Goal: Navigation & Orientation: Find specific page/section

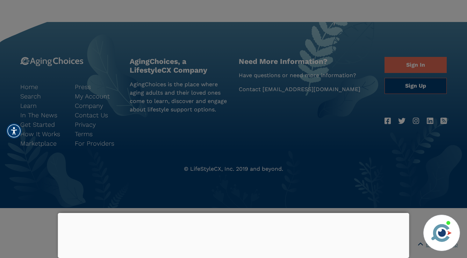
scroll to position [795, 0]
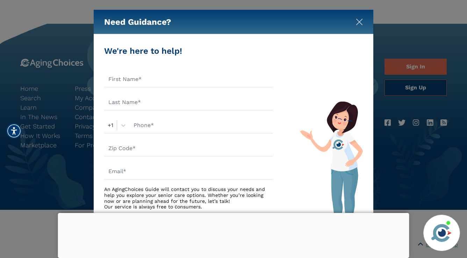
click at [359, 20] on img "Close" at bounding box center [359, 22] width 7 height 7
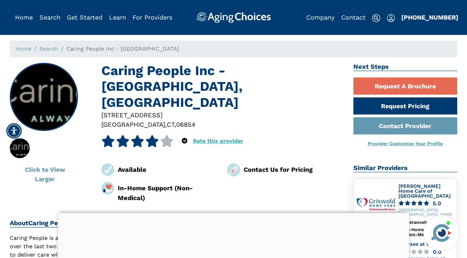
scroll to position [0, 0]
click at [319, 20] on link "Company" at bounding box center [320, 17] width 28 height 7
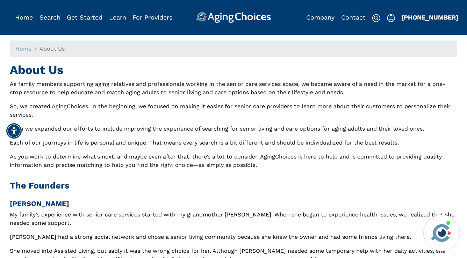
click at [118, 18] on link "Learn" at bounding box center [117, 17] width 17 height 7
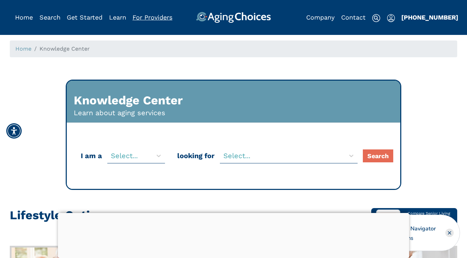
click at [144, 16] on link "For Providers" at bounding box center [152, 17] width 40 height 7
